Goal: Navigation & Orientation: Find specific page/section

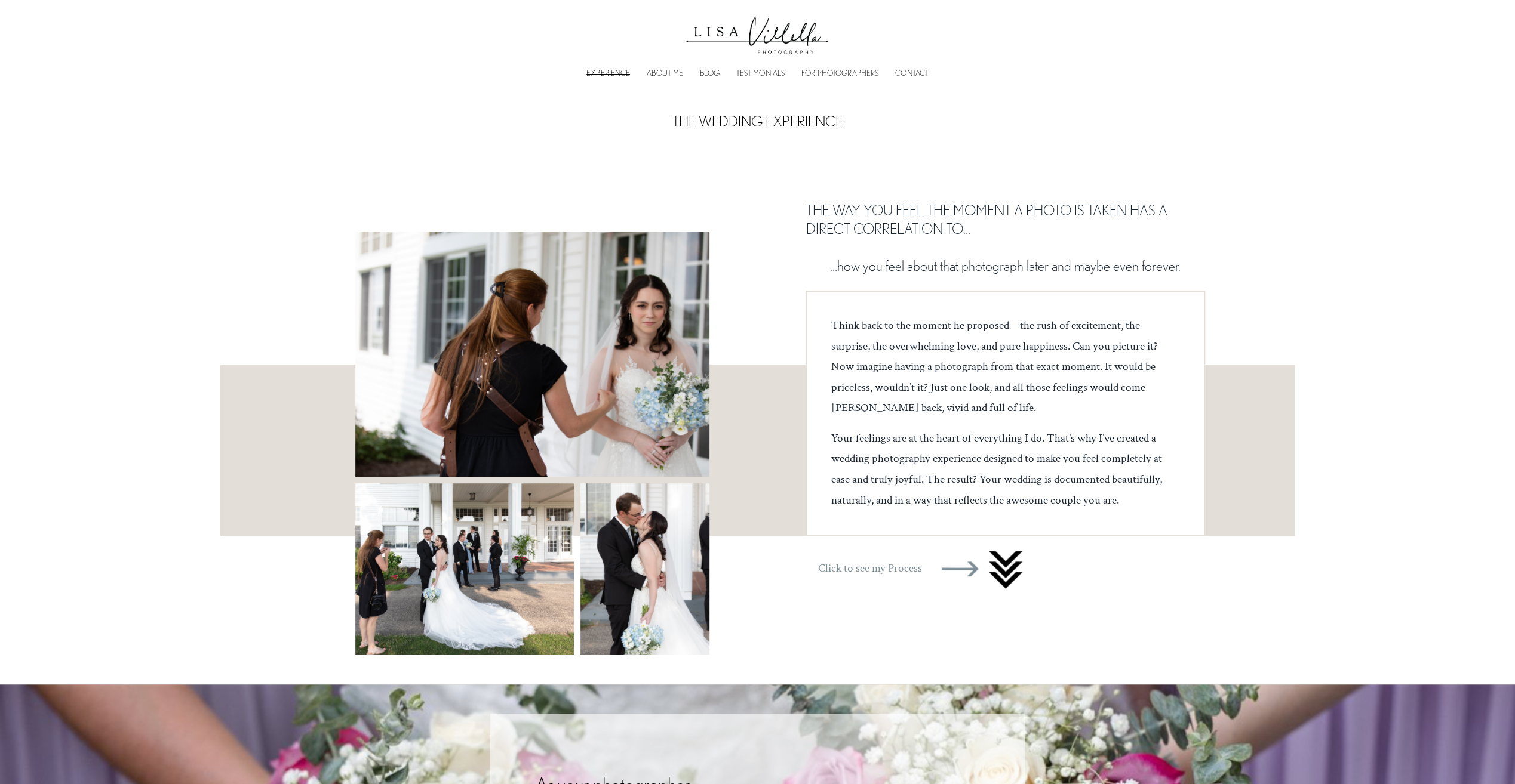
click at [489, 268] on div at bounding box center [533, 355] width 354 height 245
click at [420, 249] on div at bounding box center [533, 355] width 354 height 245
click at [658, 75] on link "ABOUT ME" at bounding box center [665, 73] width 36 height 4
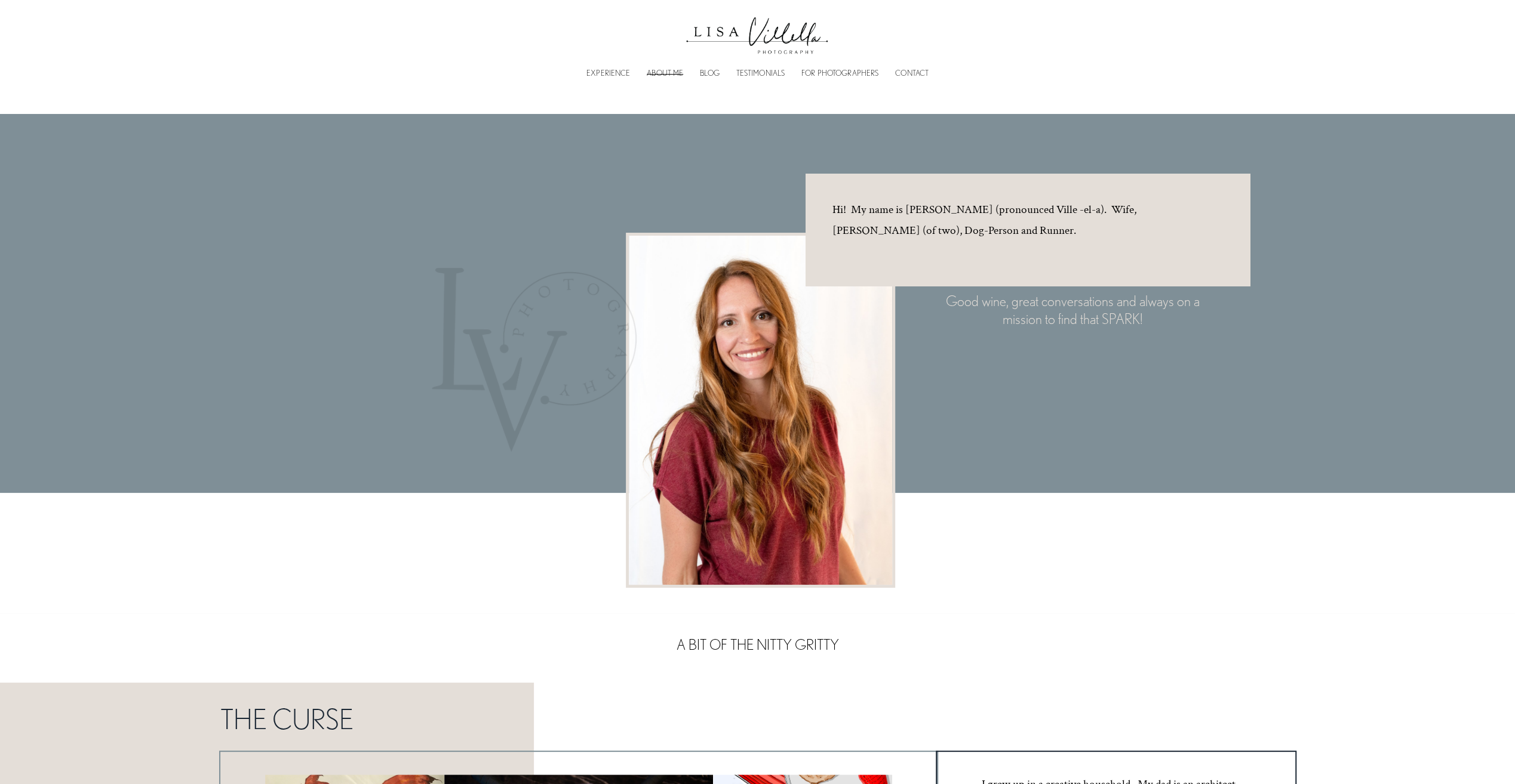
click at [608, 67] on div "EXPERIENCE ABOUT ME BLOG TESTIMONIALS FOR PHOTOGRAPHERS CONTACT" at bounding box center [758, 72] width 682 height 11
click at [603, 75] on link "EXPERIENCE" at bounding box center [607, 73] width 43 height 4
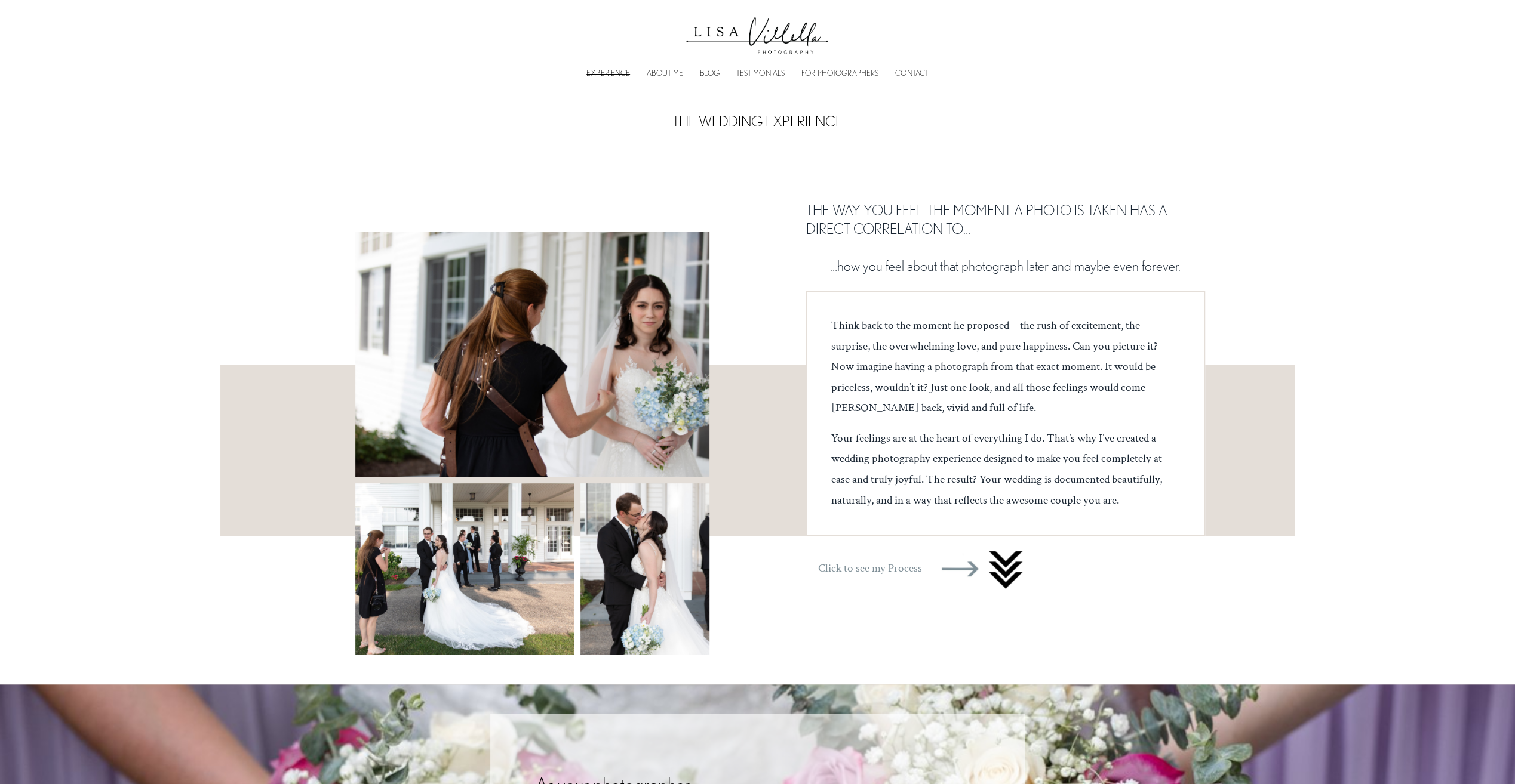
click at [505, 291] on div at bounding box center [533, 355] width 354 height 245
